Goal: Task Accomplishment & Management: Use online tool/utility

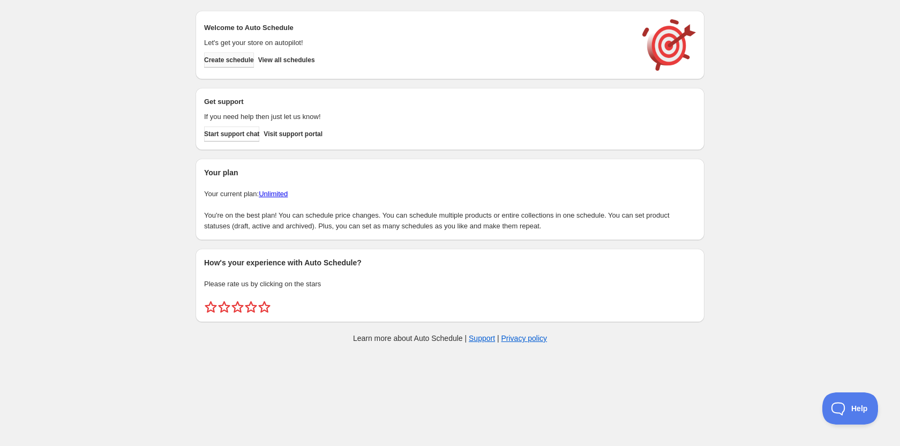
click at [223, 62] on span "Create schedule" at bounding box center [229, 60] width 50 height 9
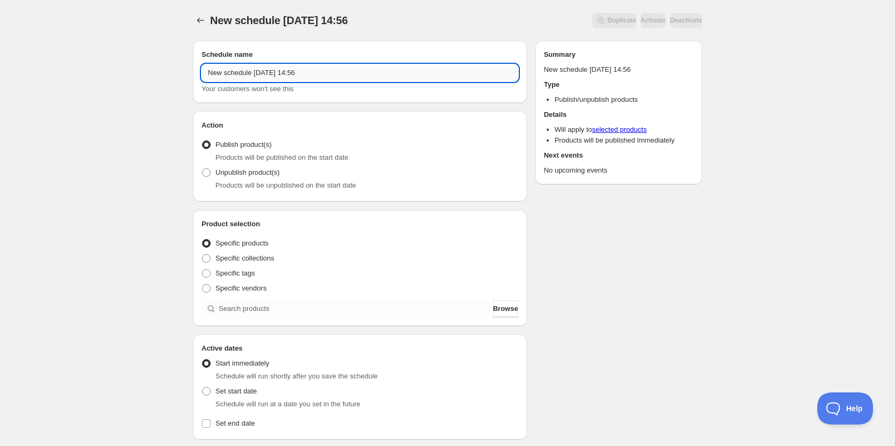
drag, startPoint x: 336, startPoint y: 74, endPoint x: 197, endPoint y: 67, distance: 139.5
click at [201, 68] on input "New schedule [DATE] 14:56" at bounding box center [359, 72] width 317 height 17
type input "OFF [DATE]"
drag, startPoint x: 51, startPoint y: 246, endPoint x: 172, endPoint y: 206, distance: 127.4
click at [56, 245] on div "OFF [DATE]. This page is ready OFF [DATE] Duplicate Activate Deactivate More ac…" at bounding box center [447, 408] width 895 height 816
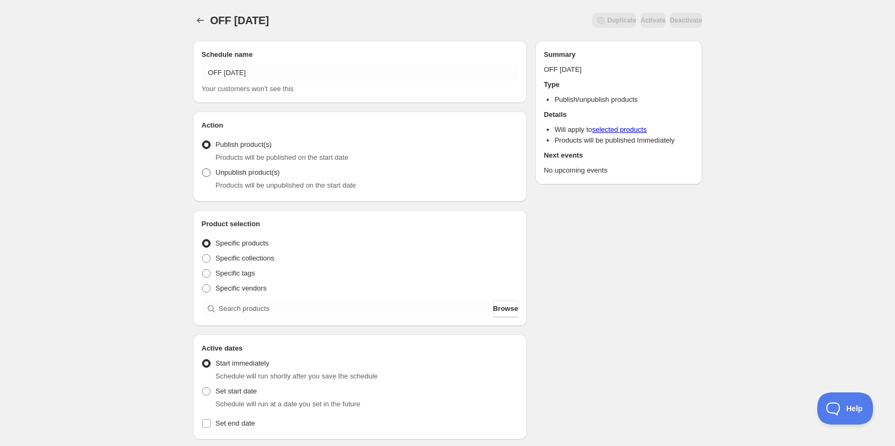
click at [207, 171] on span at bounding box center [206, 172] width 9 height 9
click at [203, 169] on input "Unpublish product(s)" at bounding box center [202, 168] width 1 height 1
radio input "true"
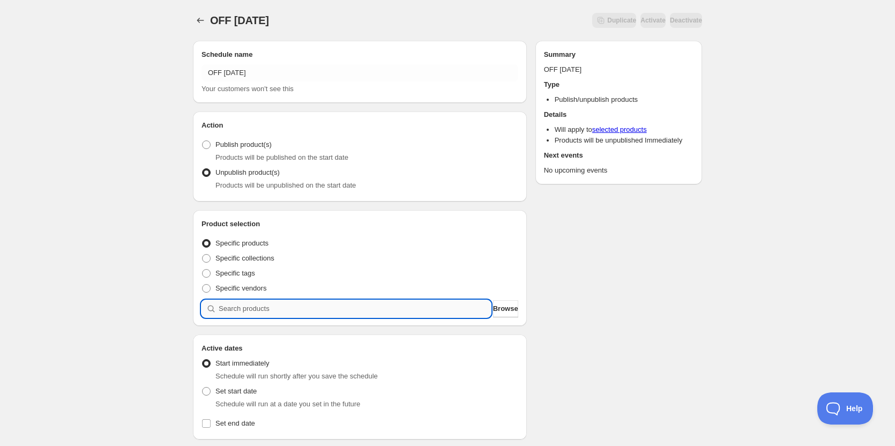
paste input "05 - [PERSON_NAME] Crusted Chicken with Mashed Potatoes, Asparagus and Tangy Sa…"
type input "05 - [PERSON_NAME] Crusted Chicken with Mashed Potatoes, Asparagus and Tangy Sa…"
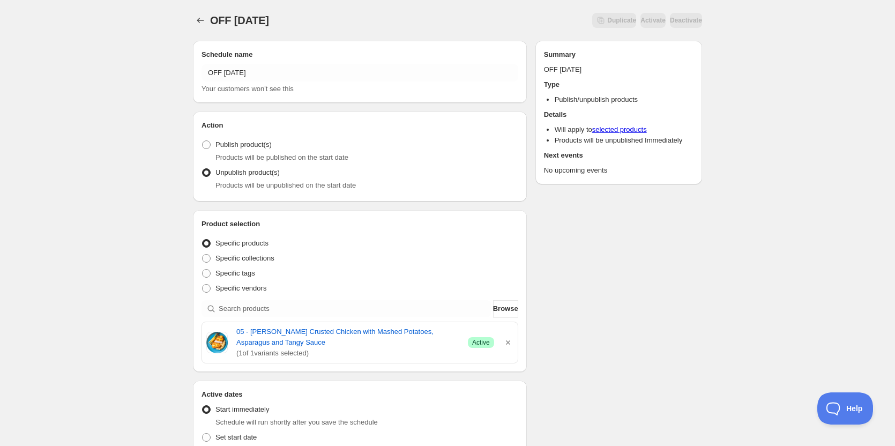
click at [628, 288] on div "Schedule name OFF [DATE] Your customers won't see this Action Action Publish pr…" at bounding box center [443, 435] width 518 height 807
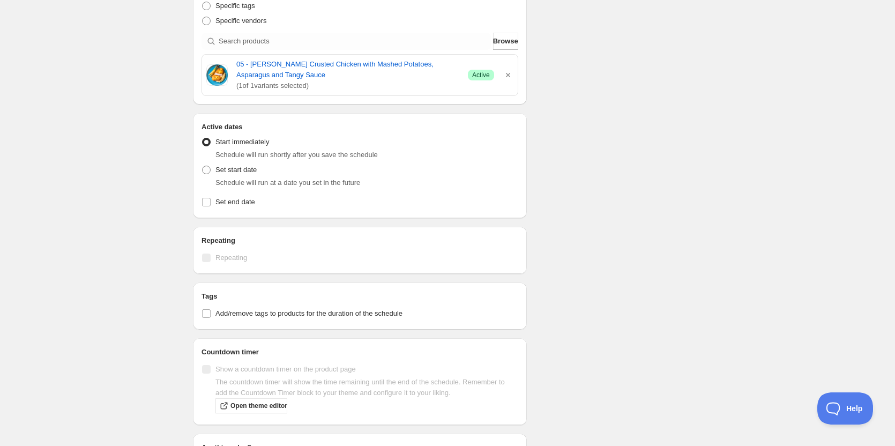
scroll to position [268, 0]
click at [206, 169] on span at bounding box center [206, 169] width 9 height 9
click at [203, 166] on input "Set start date" at bounding box center [202, 165] width 1 height 1
radio input "true"
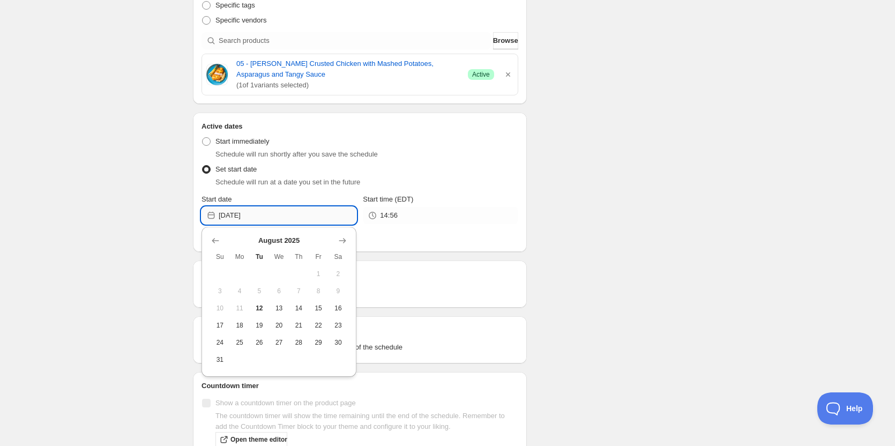
click at [274, 219] on input "[DATE]" at bounding box center [288, 215] width 138 height 17
click at [322, 309] on span "15" at bounding box center [318, 308] width 11 height 9
type input "[DATE]"
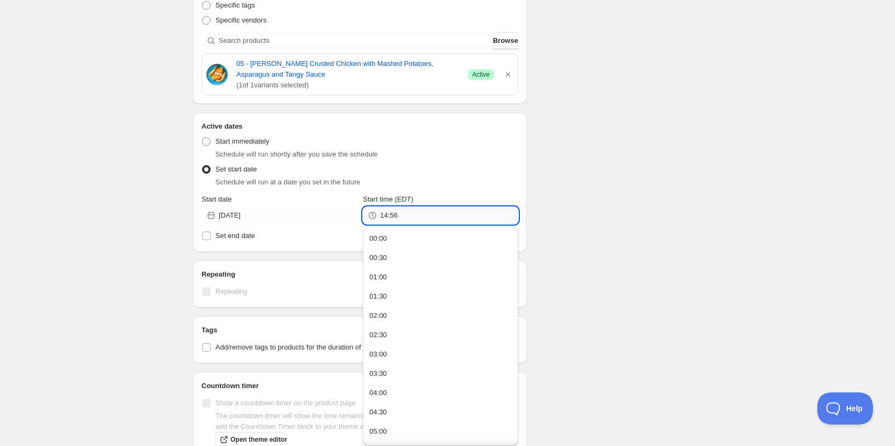
click at [409, 216] on input "14:56" at bounding box center [449, 215] width 138 height 17
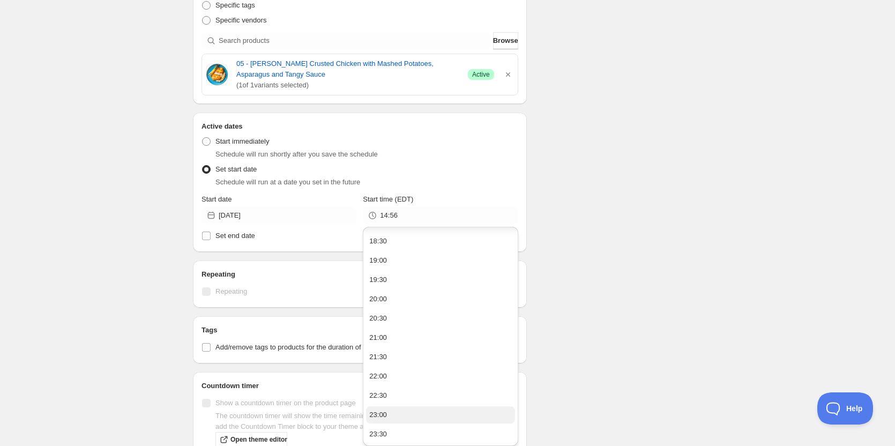
click at [387, 415] on button "23:00" at bounding box center [440, 414] width 148 height 17
type input "23:00"
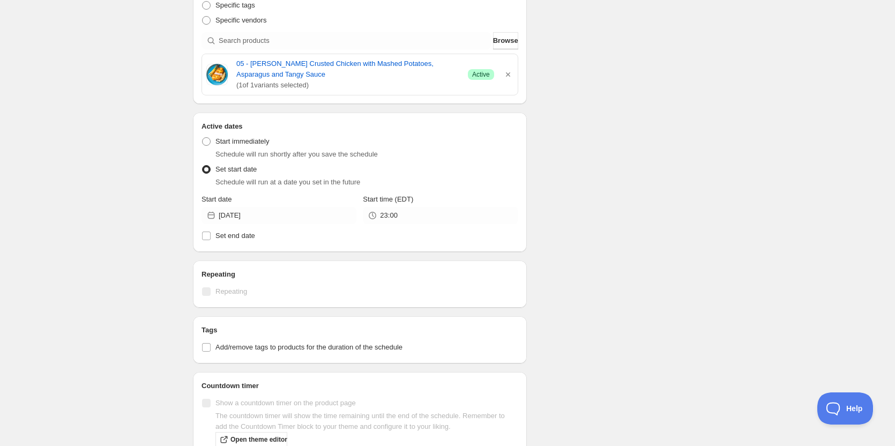
click at [597, 253] on div "Schedule name OFF [DATE] Your customers won't see this Action Action Publish pr…" at bounding box center [443, 184] width 518 height 841
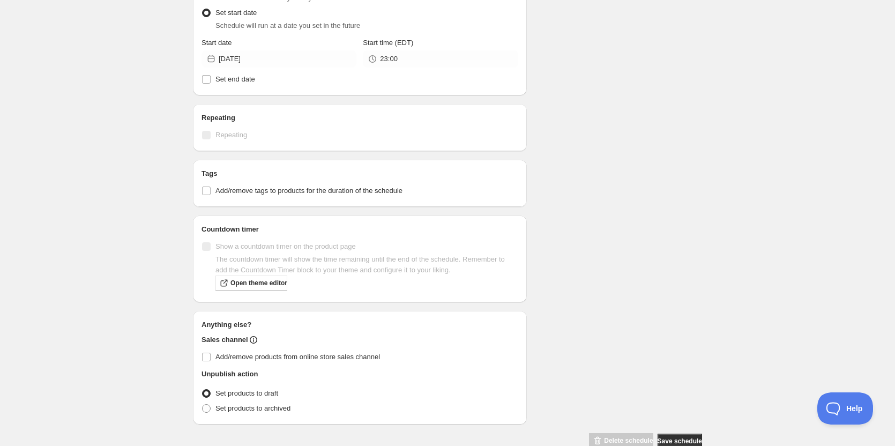
scroll to position [429, 0]
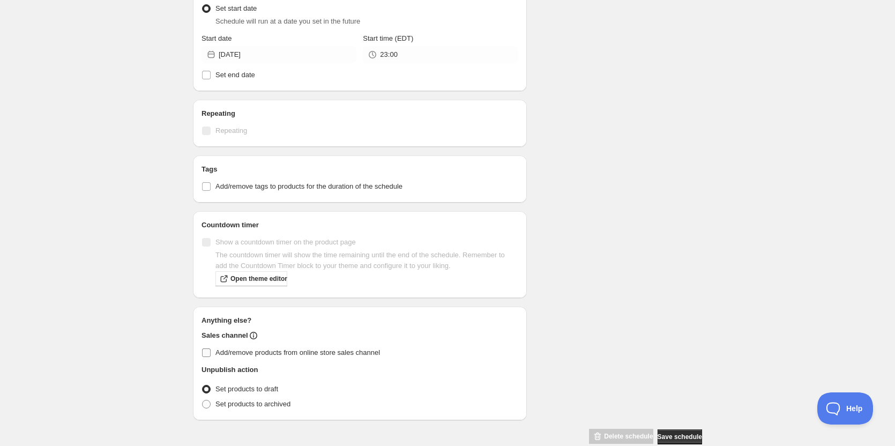
click at [204, 353] on input "Add/remove products from online store sales channel" at bounding box center [206, 352] width 9 height 9
checkbox input "true"
click at [608, 252] on div "Schedule name OFF [DATE] Your customers won't see this Action Action Publish pr…" at bounding box center [443, 24] width 518 height 841
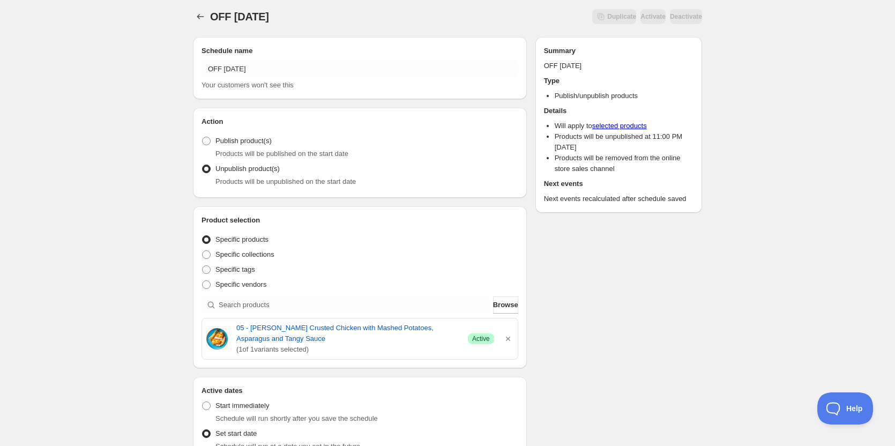
scroll to position [0, 0]
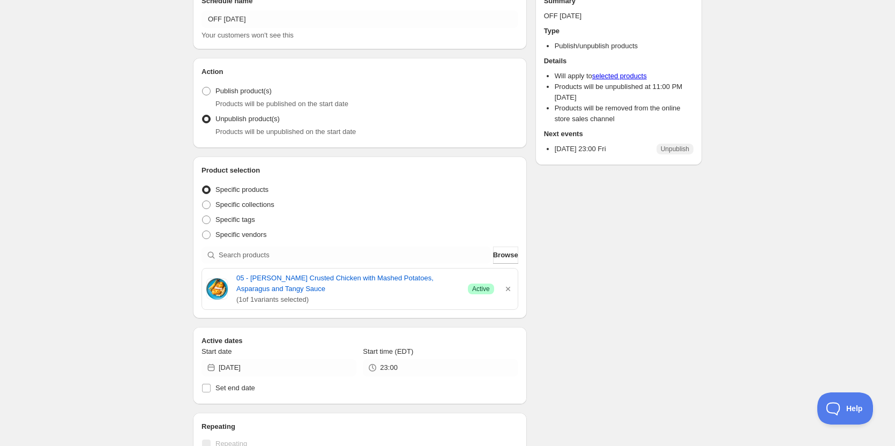
scroll to position [161, 0]
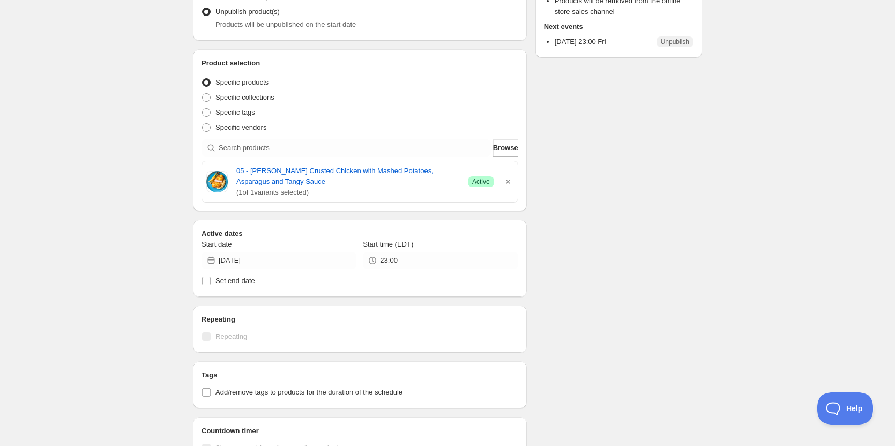
click at [84, 234] on div "OFF [DATE]. This page is ready OFF [DATE] Scheduled Duplicate Activate Deactiva…" at bounding box center [447, 255] width 895 height 833
click at [493, 151] on span "Browse" at bounding box center [505, 148] width 25 height 11
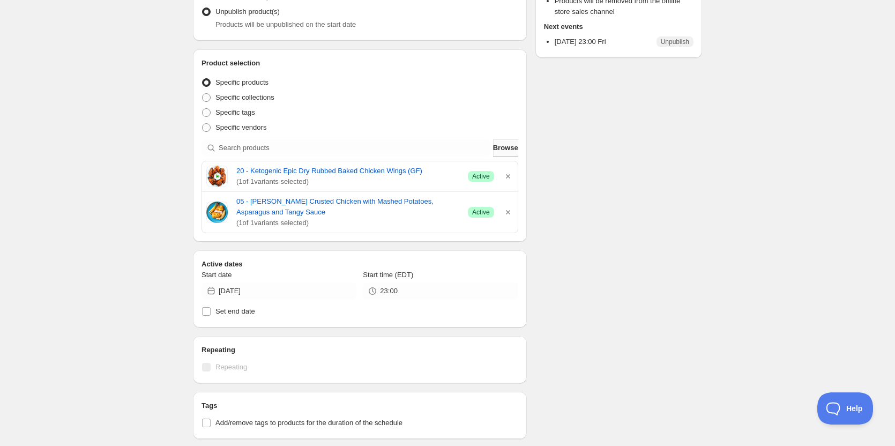
click at [509, 150] on span "Browse" at bounding box center [505, 148] width 25 height 11
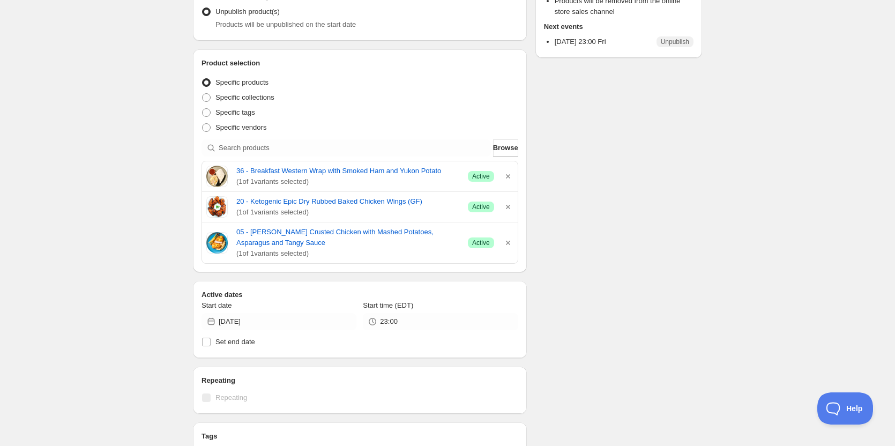
click at [129, 190] on div "OFF [DATE]. This page is ready OFF [DATE] Scheduled Duplicate Activate Deactiva…" at bounding box center [447, 286] width 895 height 894
click at [61, 145] on div "OFF [DATE]. This page is ready OFF [DATE] Scheduled Duplicate Activate Deactiva…" at bounding box center [447, 286] width 895 height 894
click at [77, 87] on div "OFF [DATE]. This page is ready OFF [DATE] Scheduled Duplicate Activate Deactiva…" at bounding box center [447, 286] width 895 height 894
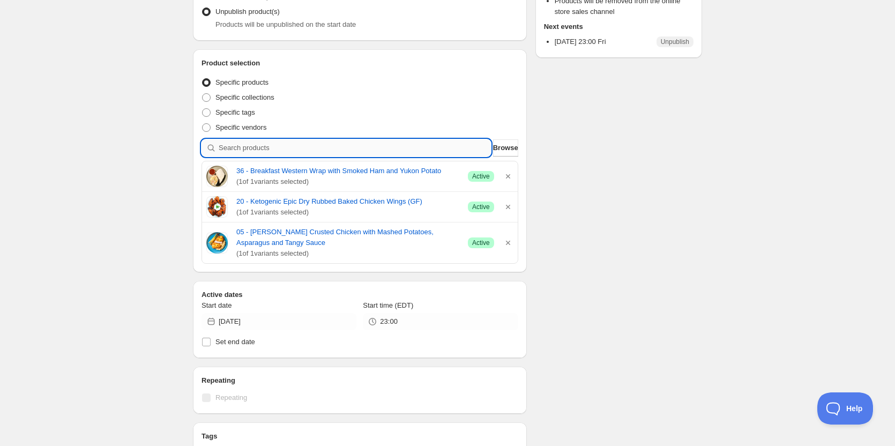
paste input "08 - chicken quesadillas with pico [PERSON_NAME] and sour cream"
type input "08 - chicken quesadillas with pico [PERSON_NAME] and sour cream"
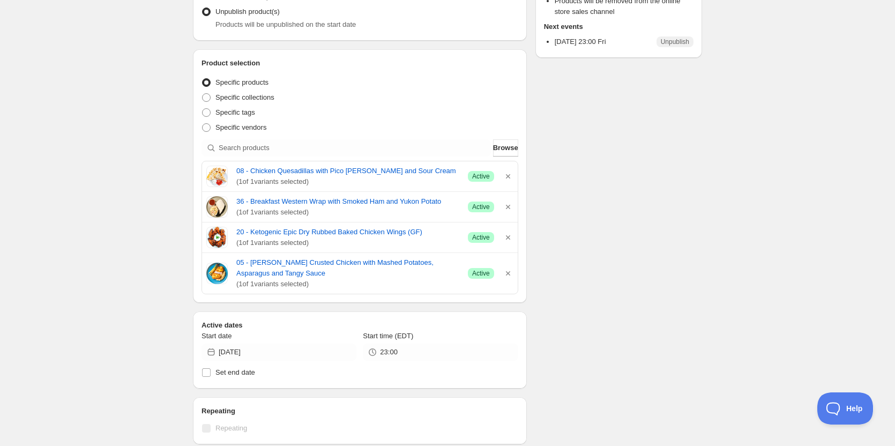
click at [70, 188] on div "OFF [DATE]. This page is ready OFF [DATE] Scheduled Duplicate Activate Deactiva…" at bounding box center [447, 301] width 895 height 924
drag, startPoint x: 330, startPoint y: 285, endPoint x: 229, endPoint y: 174, distance: 149.8
click at [229, 174] on div "08 - Chicken Quesadillas with Pico [PERSON_NAME] and Sour Cream ( 1 of 1 varian…" at bounding box center [359, 227] width 317 height 133
copy div "08 - Chicken Quesadillas with Pico [PERSON_NAME] and Sour Cream ( 1 of 1 varian…"
click at [84, 214] on div "OFF [DATE]. This page is ready OFF [DATE] Scheduled Duplicate Activate Deactiva…" at bounding box center [447, 301] width 895 height 924
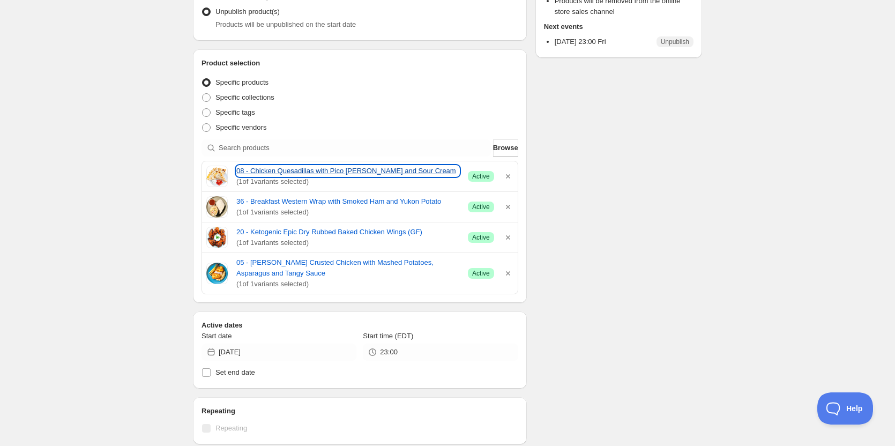
click at [323, 171] on link "08 - Chicken Quesadillas with Pico [PERSON_NAME] and Sour Cream" at bounding box center [347, 171] width 223 height 11
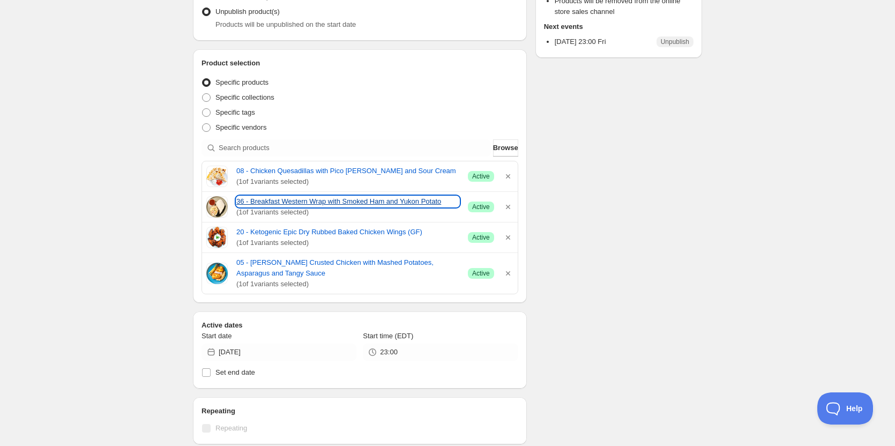
click at [304, 198] on link "36 - Breakfast Western Wrap with Smoked Ham and Yukon Potato" at bounding box center [347, 201] width 223 height 11
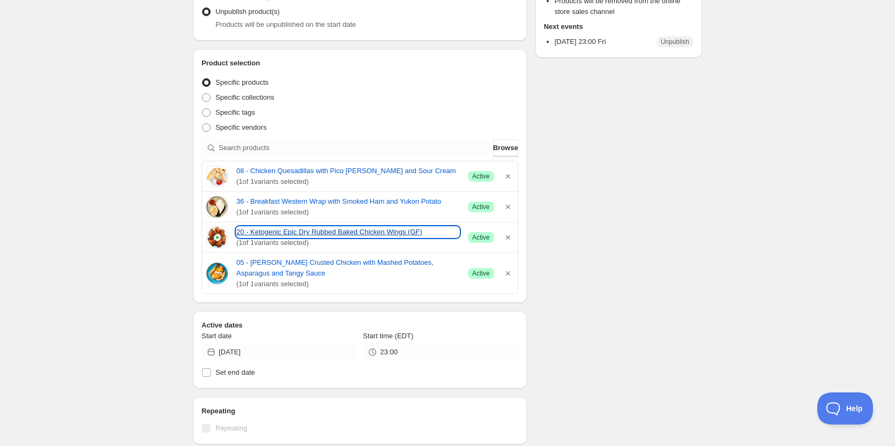
click at [314, 230] on link "20 - Ketogenic Epic Dry Rubbed Baked Chicken Wings (GF)" at bounding box center [347, 232] width 223 height 11
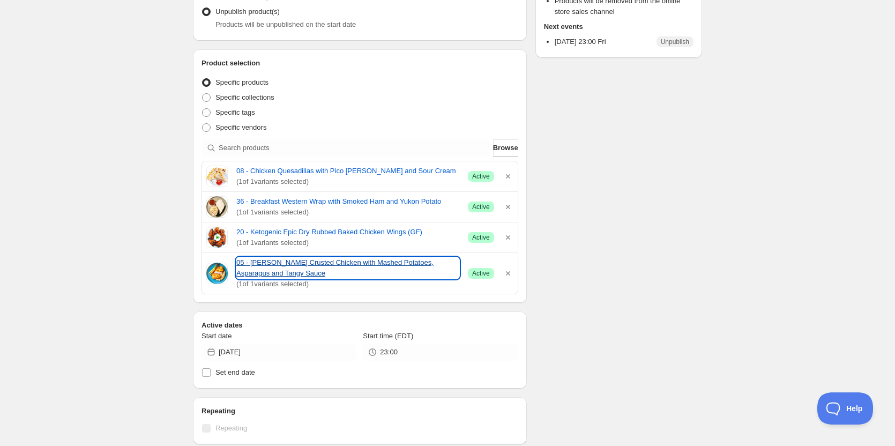
click at [281, 263] on link "05 - [PERSON_NAME] Crusted Chicken with Mashed Potatoes, Asparagus and Tangy Sa…" at bounding box center [347, 267] width 223 height 21
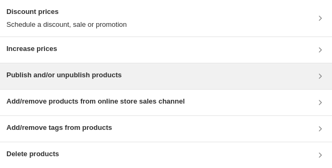
click at [58, 81] on div "Publish and/or unpublish products" at bounding box center [63, 76] width 115 height 13
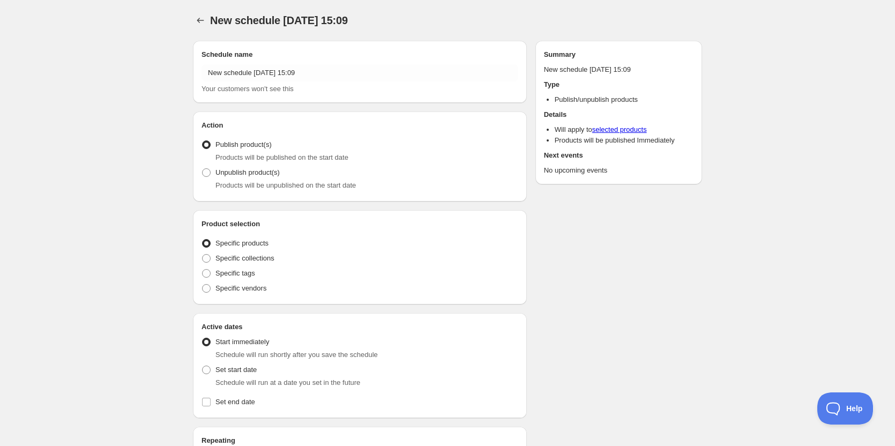
radio input "true"
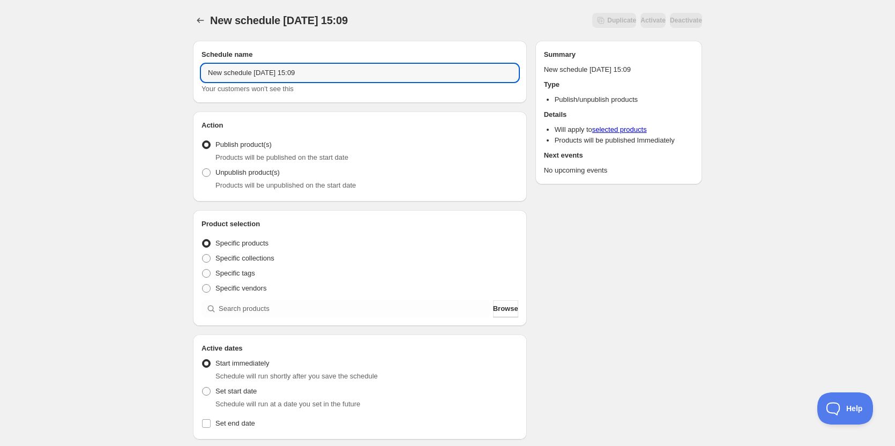
drag, startPoint x: 332, startPoint y: 73, endPoint x: 96, endPoint y: 70, distance: 235.7
click at [96, 70] on div "New schedule Aug 12 2025 15:09. This page is ready New schedule Aug 12 2025 15:…" at bounding box center [447, 408] width 895 height 816
type input "ON 08 15 2025"
click at [99, 197] on div "ON 08 15 2025. This page is ready ON 08 15 2025 Duplicate Activate Deactivate M…" at bounding box center [447, 408] width 895 height 816
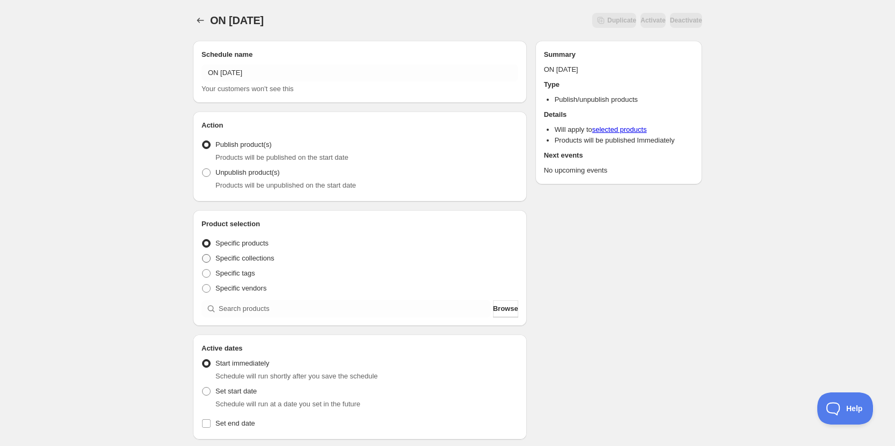
click at [205, 256] on span at bounding box center [206, 258] width 9 height 9
click at [203, 254] on input "Specific collections" at bounding box center [202, 254] width 1 height 1
radio input "true"
click at [204, 235] on fieldset "Entity type Specific products Specific collections Specific tags Specific vendo…" at bounding box center [359, 265] width 317 height 62
click at [203, 239] on span at bounding box center [206, 243] width 9 height 9
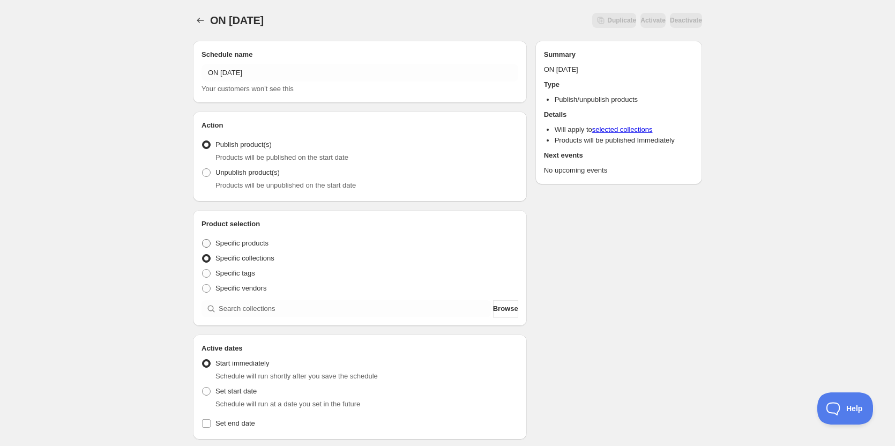
click at [203, 239] on input "Specific products" at bounding box center [202, 239] width 1 height 1
radio input "true"
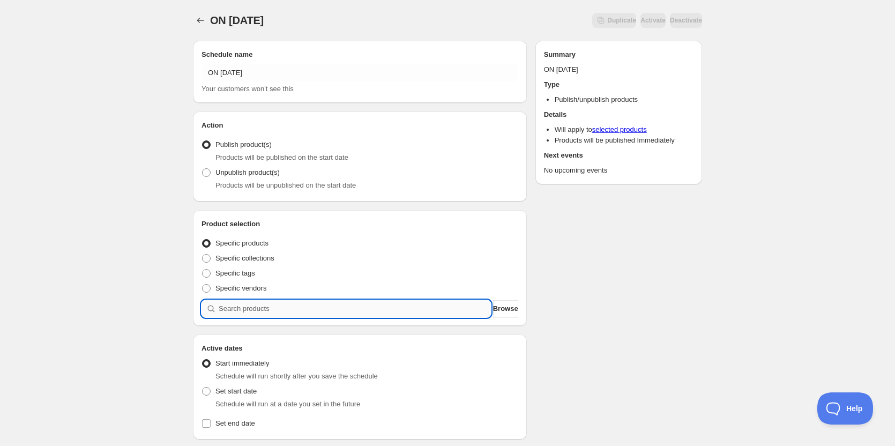
paste input "05 - Chicken Katsu with Sticky Rice, Charred Broccoli and Ginger Hoisin Glaze"
type input "05 - Chicken Katsu with Sticky Rice, Charred Broccoli and Ginger Hoisin Glaze"
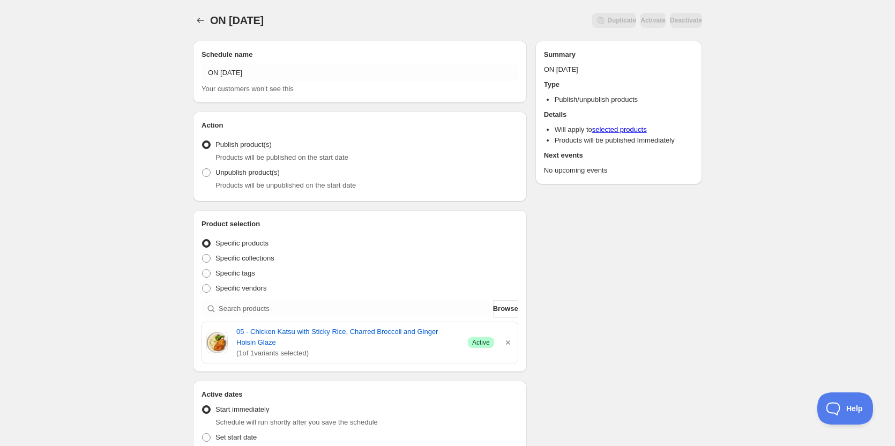
click at [664, 284] on div "Schedule name ON 08 15 2025 Your customers won't see this Action Action Publish…" at bounding box center [443, 436] width 518 height 809
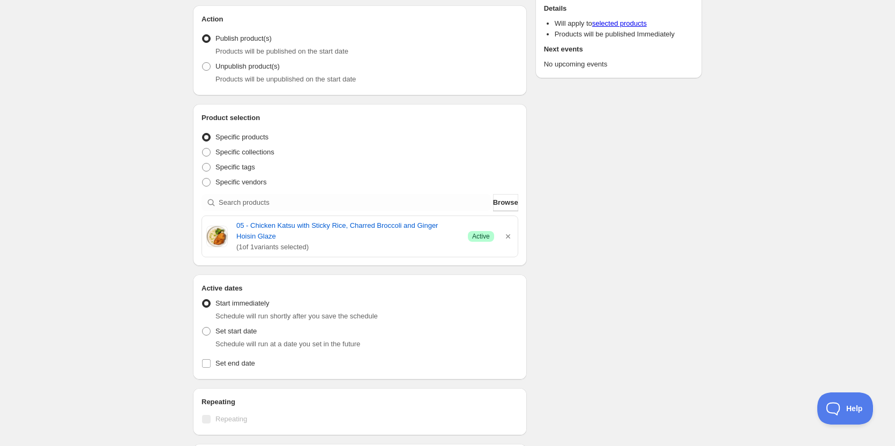
scroll to position [107, 0]
click at [207, 333] on span at bounding box center [206, 330] width 9 height 9
click at [203, 326] on input "Set start date" at bounding box center [202, 326] width 1 height 1
radio input "true"
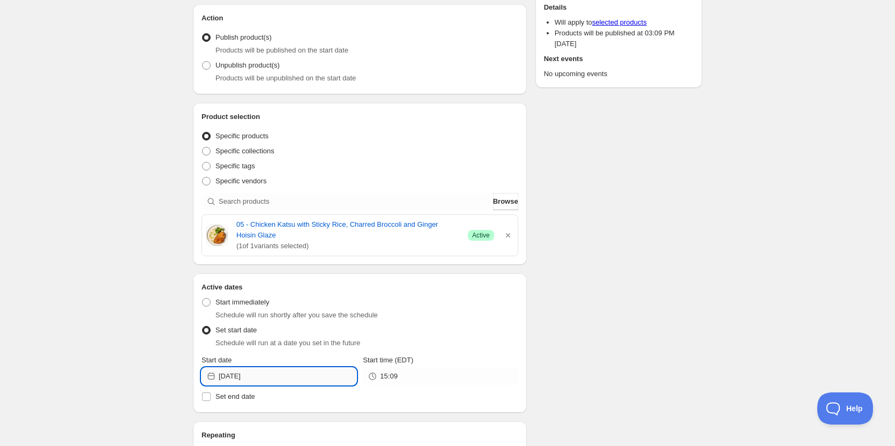
click at [332, 368] on input "[DATE]" at bounding box center [288, 376] width 138 height 17
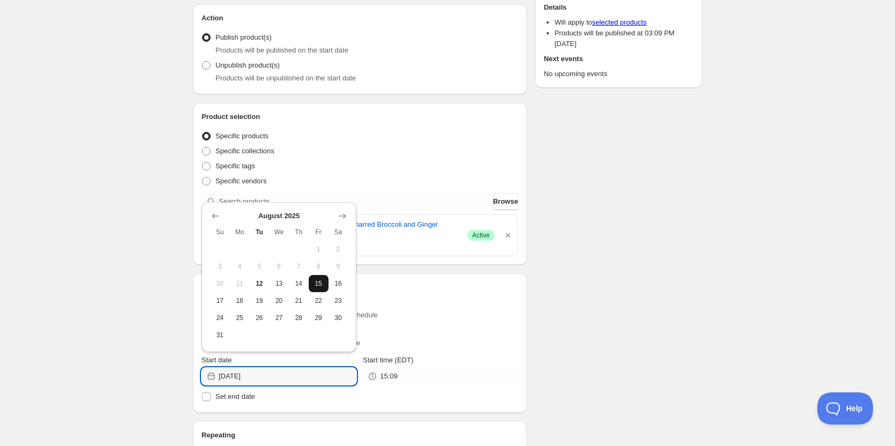
click at [324, 284] on span "15" at bounding box center [318, 283] width 11 height 9
type input "[DATE]"
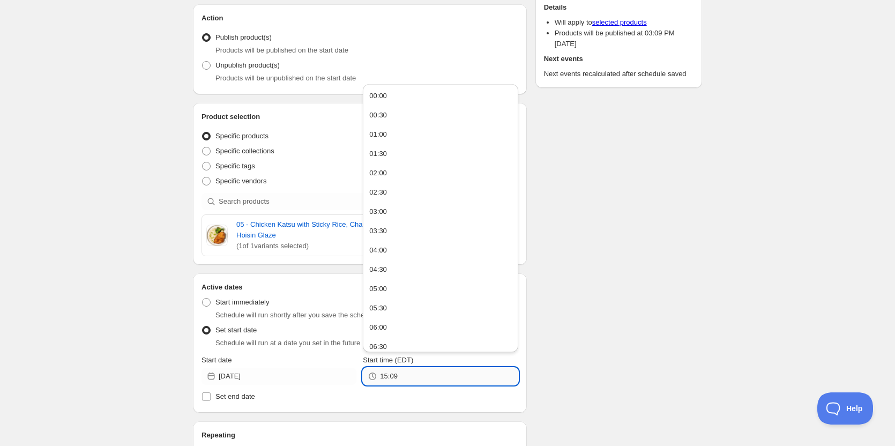
click at [419, 379] on input "15:09" at bounding box center [449, 376] width 138 height 17
click at [382, 340] on div "23:00" at bounding box center [378, 340] width 18 height 11
type input "23:00"
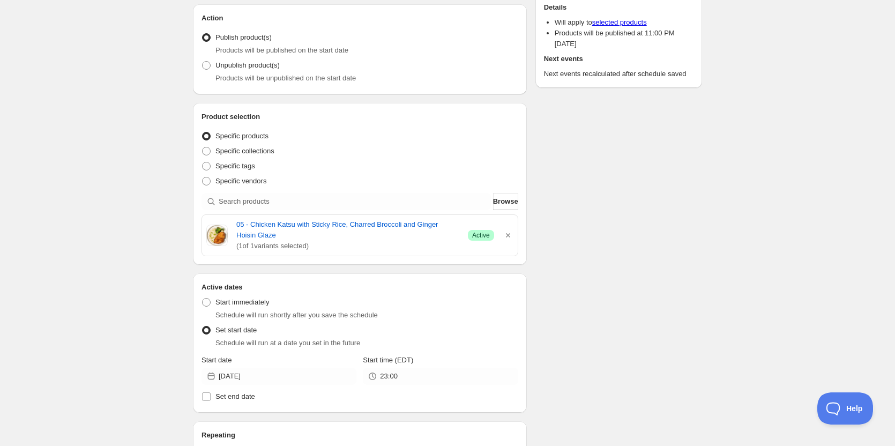
click at [607, 270] on div "Schedule name ON 08 15 2025 Your customers won't see this Action Action Publish…" at bounding box center [443, 346] width 518 height 843
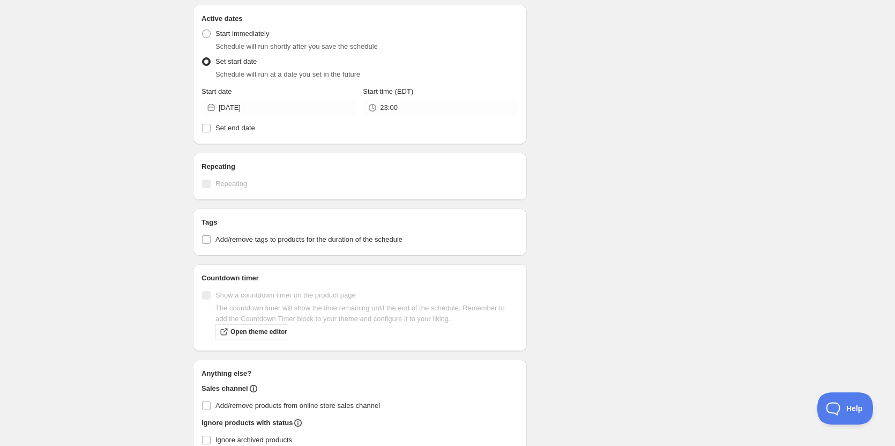
scroll to position [450, 0]
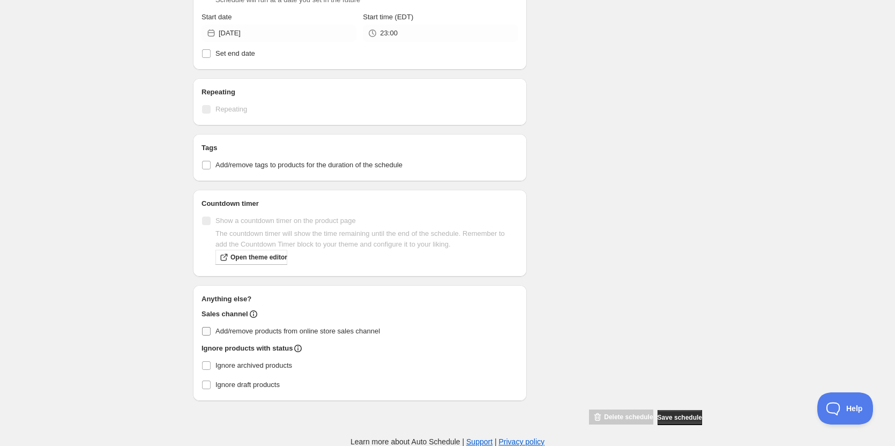
click at [207, 331] on input "Add/remove products from online store sales channel" at bounding box center [206, 331] width 9 height 9
checkbox input "true"
click at [647, 228] on div "Schedule name ON 08 15 2025 Your customers won't see this Action Action Publish…" at bounding box center [443, 3] width 518 height 843
click at [679, 420] on span "Save schedule" at bounding box center [679, 417] width 44 height 9
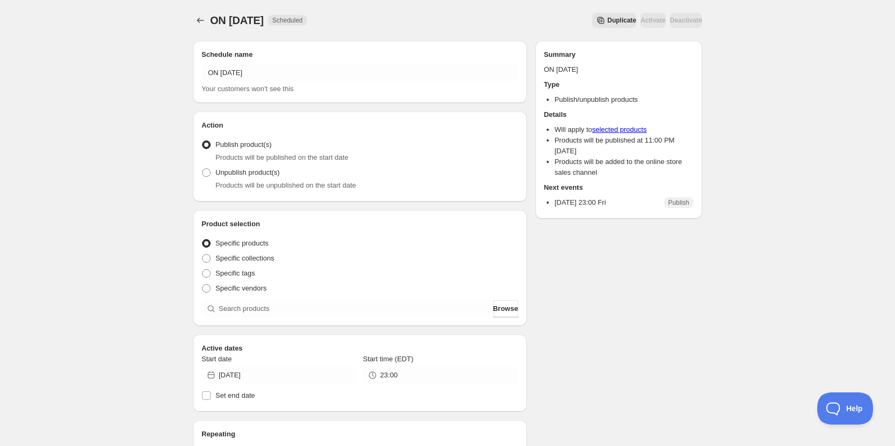
click at [623, 290] on div "Schedule name ON 08 15 2025 Your customers won't see this Action Action Publish…" at bounding box center [443, 399] width 518 height 735
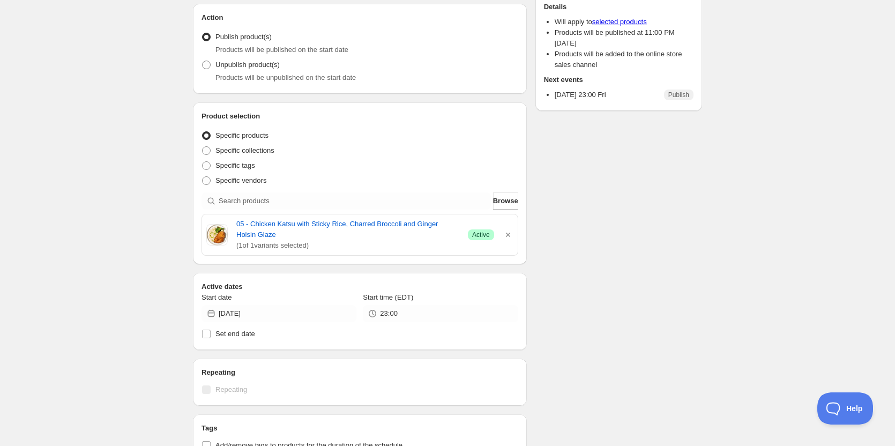
scroll to position [161, 0]
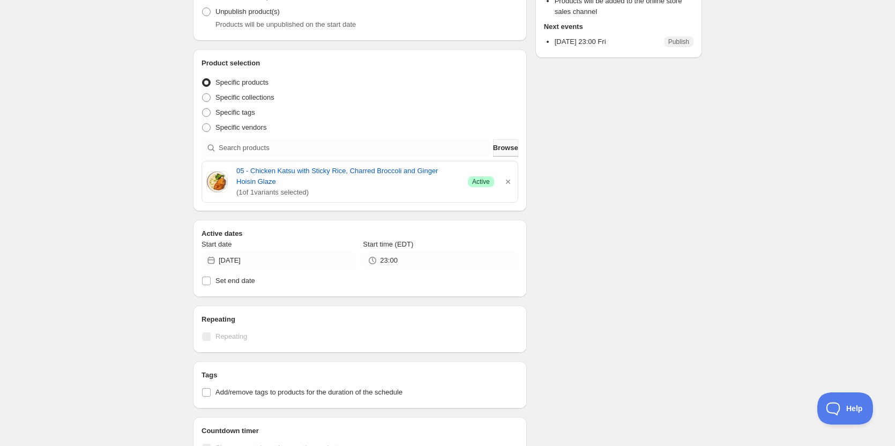
click at [510, 146] on span "Browse" at bounding box center [505, 148] width 25 height 11
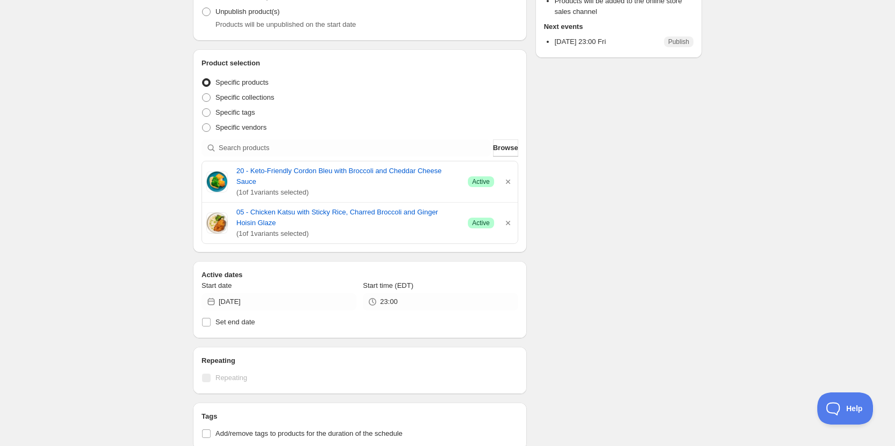
click at [590, 208] on div "Schedule name ON 08 15 2025 Your customers won't see this Action Action Publish…" at bounding box center [443, 282] width 518 height 822
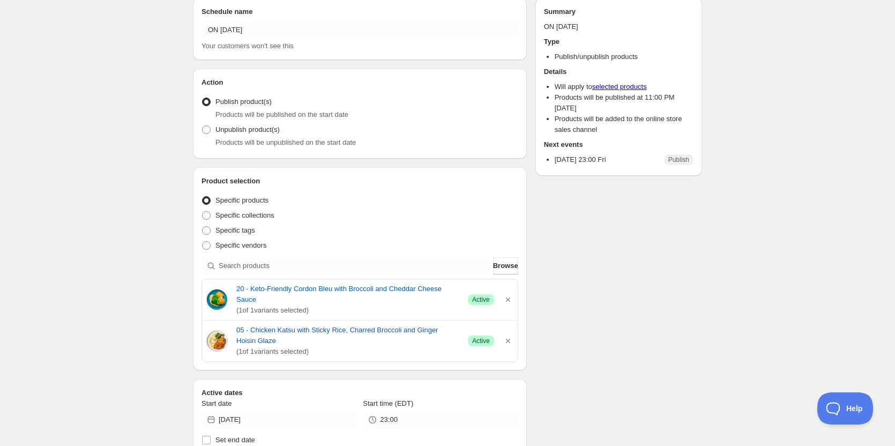
scroll to position [107, 0]
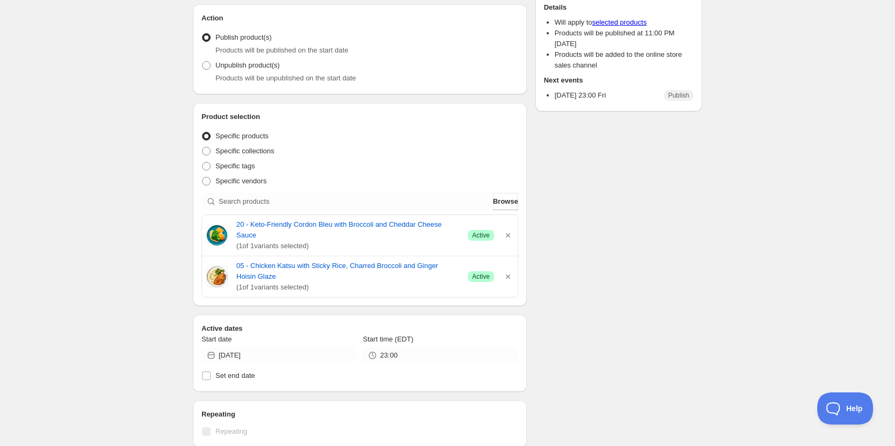
click at [79, 168] on div "ON 08 15 2025. This page is ready ON 08 15 2025 Scheduled Duplicate Activate De…" at bounding box center [447, 331] width 895 height 876
click at [504, 199] on span "Browse" at bounding box center [505, 201] width 25 height 11
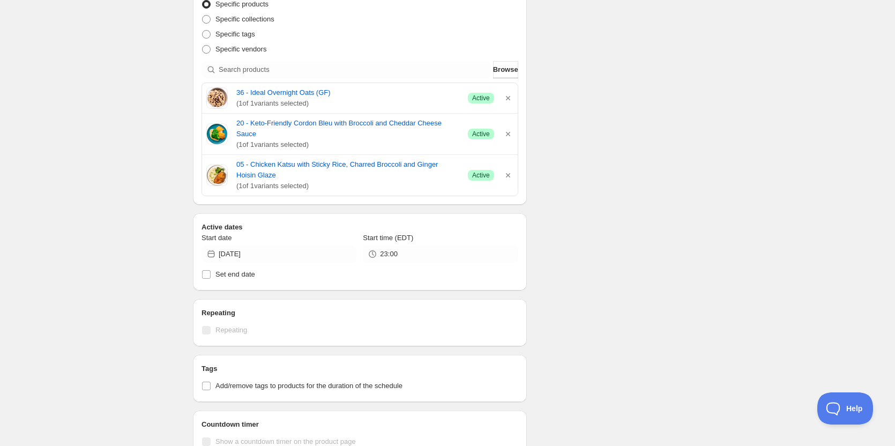
scroll to position [0, 0]
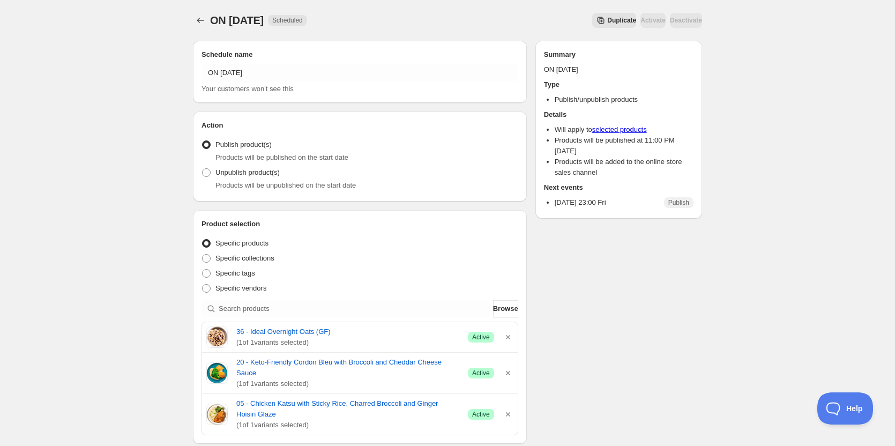
click at [65, 189] on div "ON 08 15 2025. This page is ready ON 08 15 2025 Scheduled Duplicate Activate De…" at bounding box center [447, 453] width 895 height 906
click at [96, 157] on div "ON 08 15 2025. This page is ready ON 08 15 2025 Scheduled Duplicate Activate De…" at bounding box center [447, 453] width 895 height 906
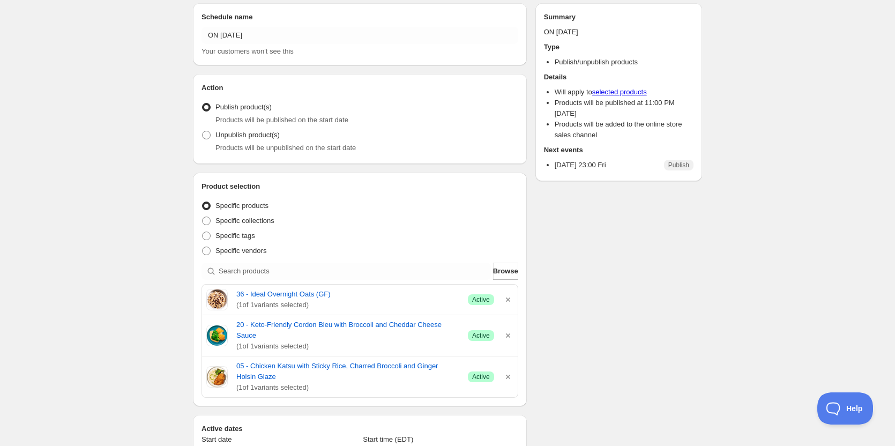
scroll to position [54, 0]
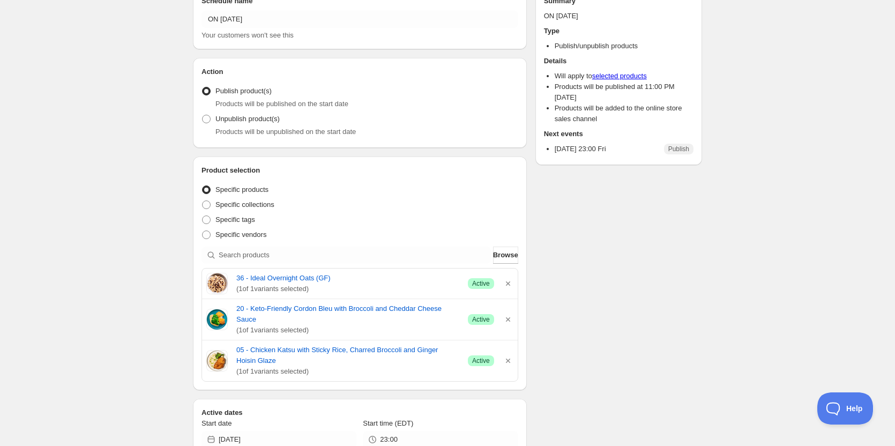
click at [138, 129] on div "ON 08 15 2025. This page is ready ON 08 15 2025 Scheduled Duplicate Activate De…" at bounding box center [447, 399] width 895 height 906
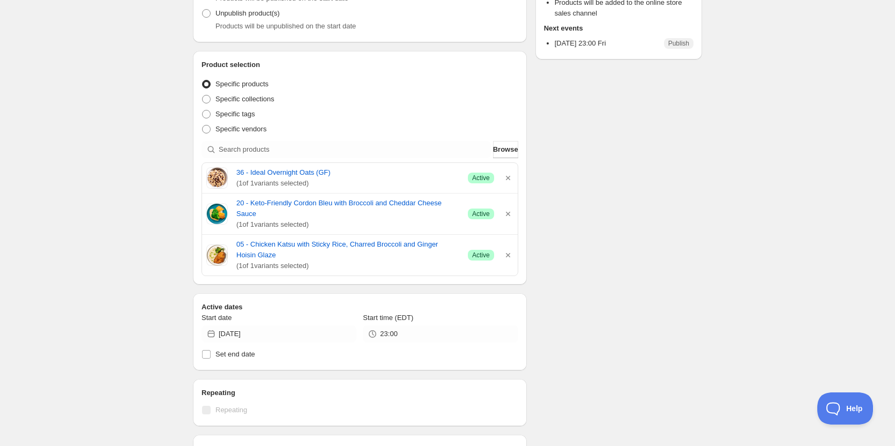
scroll to position [161, 0]
click at [499, 149] on span "Browse" at bounding box center [505, 148] width 25 height 11
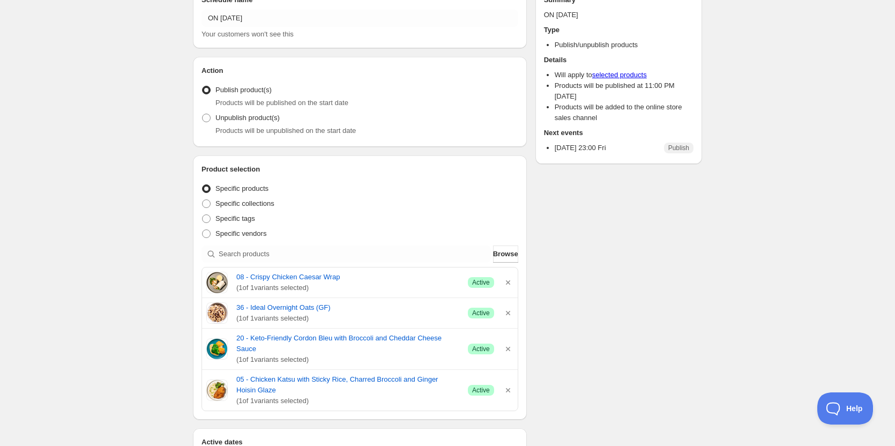
scroll to position [107, 0]
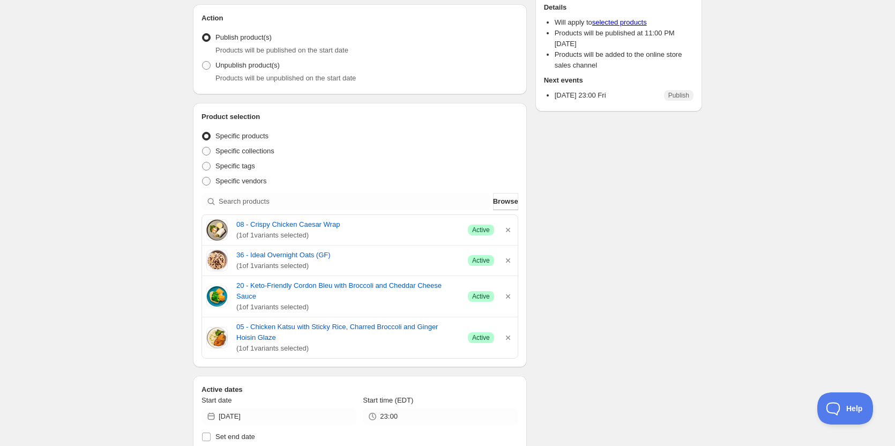
drag, startPoint x: 345, startPoint y: 338, endPoint x: 198, endPoint y: 215, distance: 191.7
click at [198, 215] on div "Product selection Entity type Specific products Specific collections Specific t…" at bounding box center [360, 235] width 334 height 264
copy div "08 - Crispy Chicken Caesar Wrap ( 1 of 1 variants selected) Success Active 36 -…"
click at [18, 169] on div "ON 08 15 2025. This page is ready ON 08 15 2025 Scheduled Duplicate Activate De…" at bounding box center [447, 361] width 895 height 937
click at [294, 226] on link "08 - Crispy Chicken Caesar Wrap" at bounding box center [347, 224] width 223 height 11
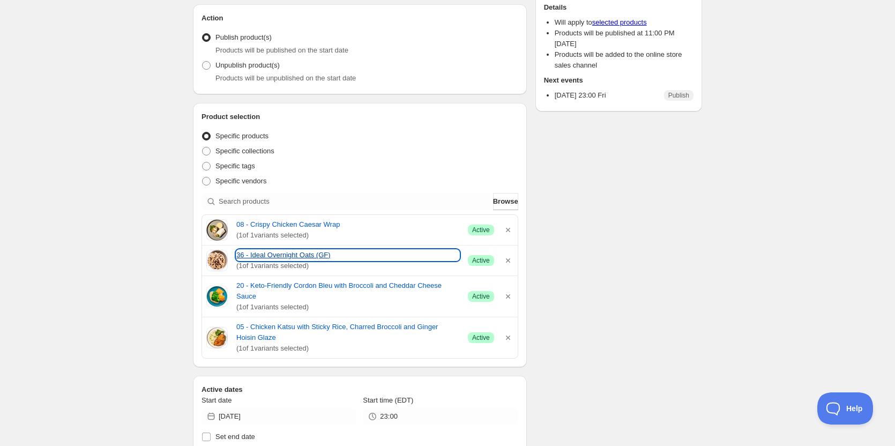
click at [264, 251] on link "36 - Ideal Overnight Oats (GF)" at bounding box center [347, 255] width 223 height 11
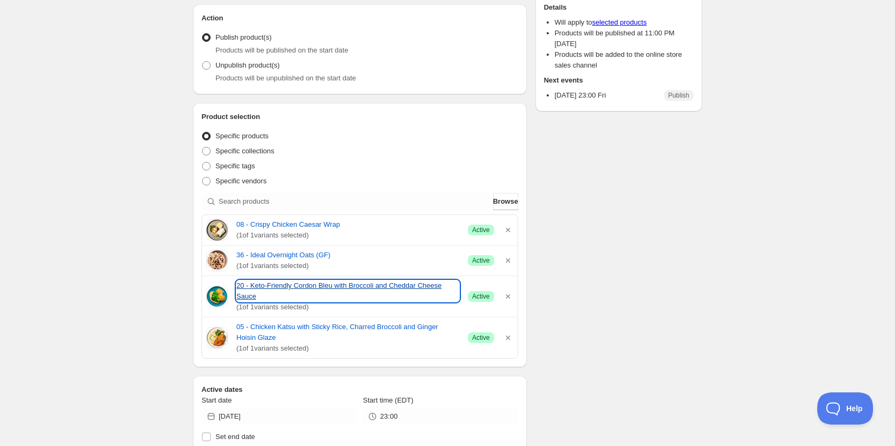
click at [256, 282] on link "20 - Keto-Friendly Cordon Bleu with Broccoli and Cheddar Cheese Sauce" at bounding box center [347, 290] width 223 height 21
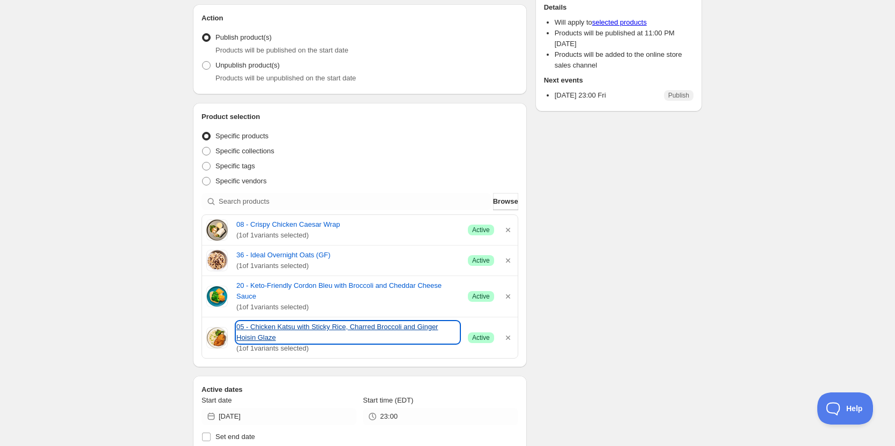
click at [265, 321] on link "05 - Chicken Katsu with Sticky Rice, Charred Broccoli and Ginger Hoisin Glaze" at bounding box center [347, 331] width 223 height 21
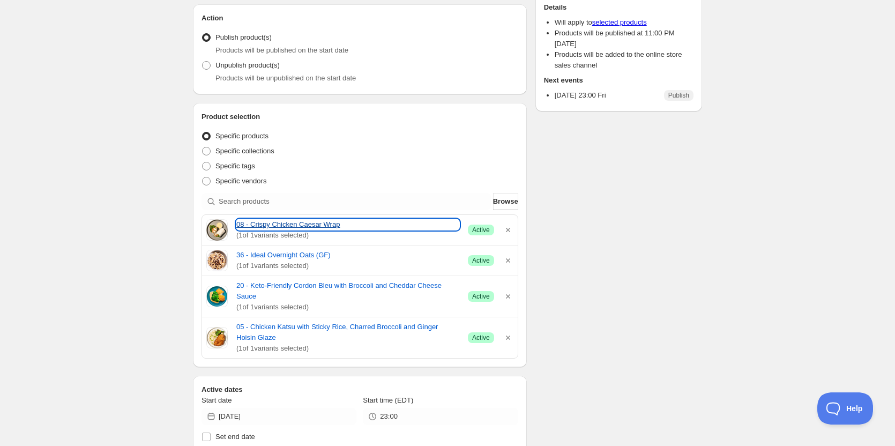
click at [284, 221] on link "08 - Crispy Chicken Caesar Wrap" at bounding box center [347, 224] width 223 height 11
click at [139, 291] on div "ON 08 15 2025. This page is ready ON 08 15 2025 Scheduled Duplicate Activate De…" at bounding box center [447, 361] width 895 height 937
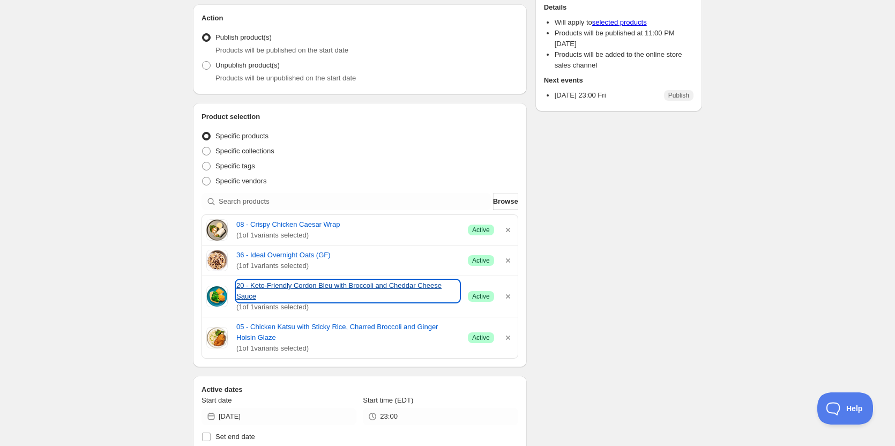
click at [261, 286] on link "20 - Keto-Friendly Cordon Bleu with Broccoli and Cheddar Cheese Sauce" at bounding box center [347, 290] width 223 height 21
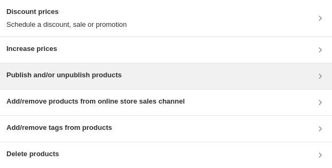
click at [51, 72] on h3 "Publish and/or unpublish products" at bounding box center [63, 75] width 115 height 11
